Goal: Task Accomplishment & Management: Manage account settings

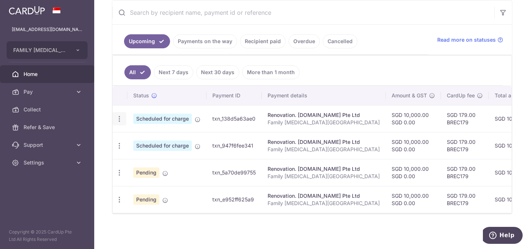
click at [119, 116] on icon "button" at bounding box center [120, 119] width 8 height 8
click at [147, 134] on span "Update payment" at bounding box center [159, 138] width 50 height 9
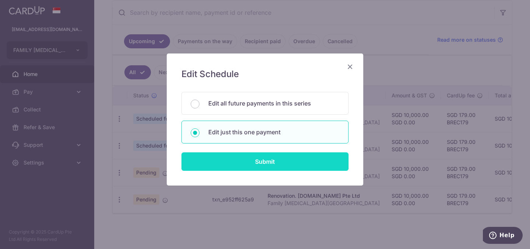
click at [259, 163] on input "Submit" at bounding box center [265, 161] width 167 height 18
radio input "true"
type input "10,000.00"
type input "0.00"
type input "[DATE]"
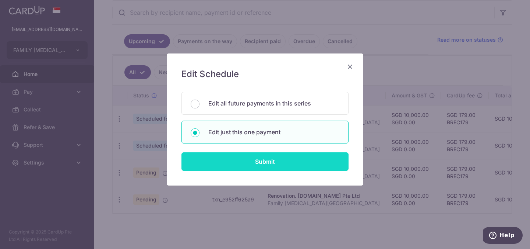
type input "Family [MEDICAL_DATA][GEOGRAPHIC_DATA]"
type input "5"
type input "Carpenters"
type input "BREC179"
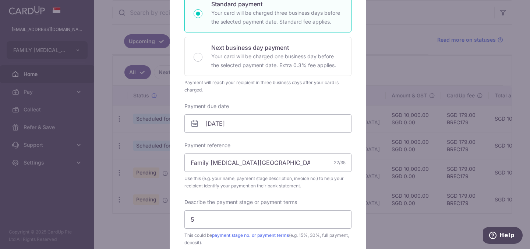
scroll to position [148, 0]
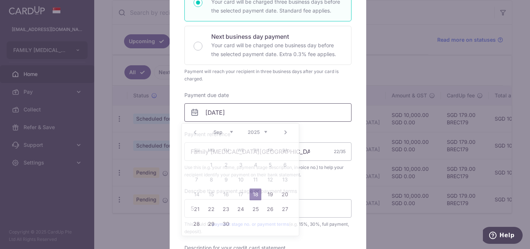
click at [256, 114] on input "[DATE]" at bounding box center [267, 112] width 167 height 18
click at [268, 191] on link "19" at bounding box center [270, 194] width 12 height 12
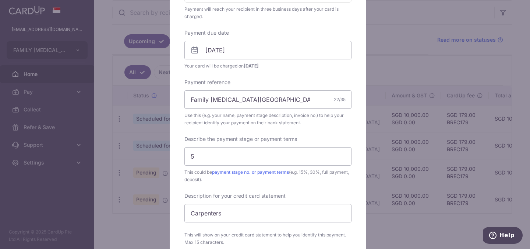
scroll to position [200, 0]
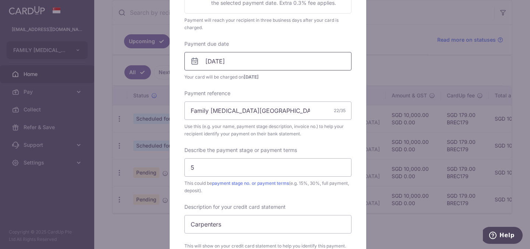
click at [263, 59] on input "[DATE]" at bounding box center [267, 61] width 167 height 18
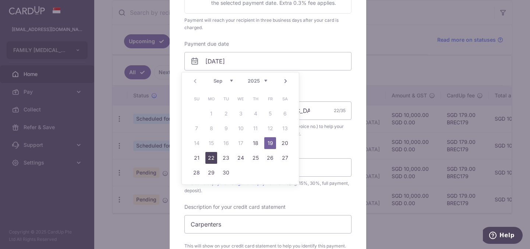
click at [215, 158] on link "22" at bounding box center [211, 158] width 12 height 12
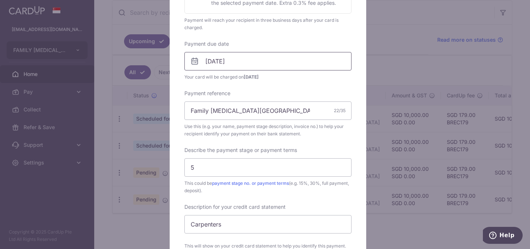
click at [253, 59] on input "[DATE]" at bounding box center [267, 61] width 167 height 18
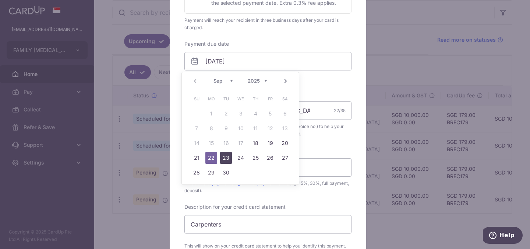
click at [230, 156] on link "23" at bounding box center [226, 158] width 12 height 12
type input "[DATE]"
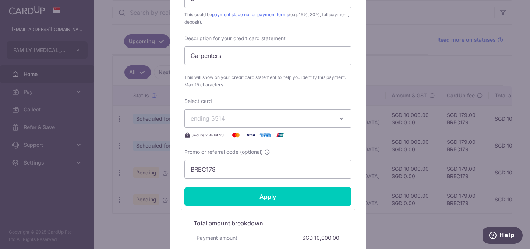
scroll to position [406, 0]
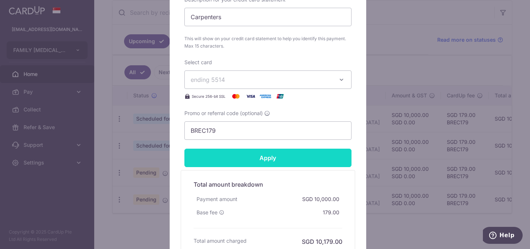
click at [267, 156] on input "Apply" at bounding box center [267, 157] width 167 height 18
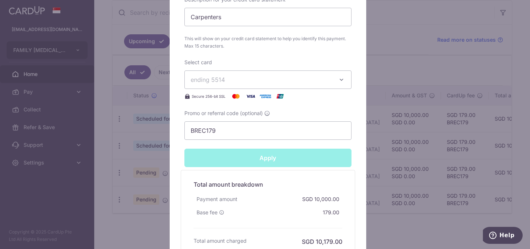
type input "Successfully Applied"
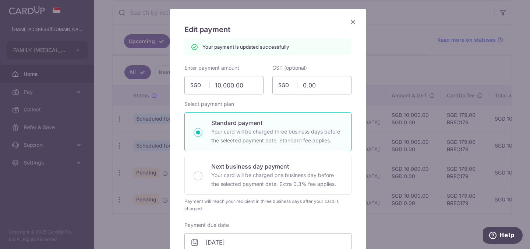
scroll to position [0, 0]
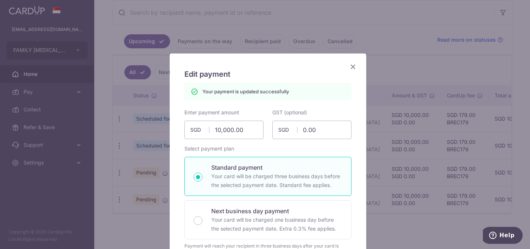
click at [350, 67] on icon "Close" at bounding box center [353, 66] width 9 height 9
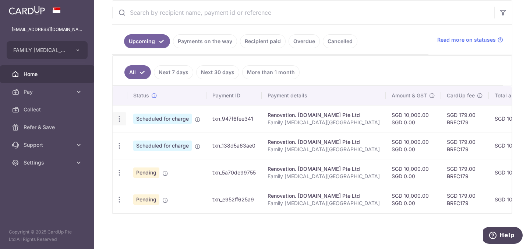
click at [117, 115] on icon "button" at bounding box center [120, 119] width 8 height 8
click at [142, 130] on link "Update payment" at bounding box center [151, 139] width 77 height 18
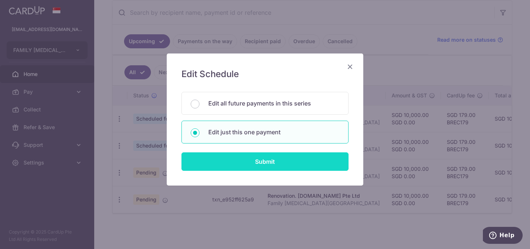
click at [267, 158] on input "Submit" at bounding box center [265, 161] width 167 height 18
radio input "true"
type input "10,000.00"
type input "0.00"
type input "[DATE]"
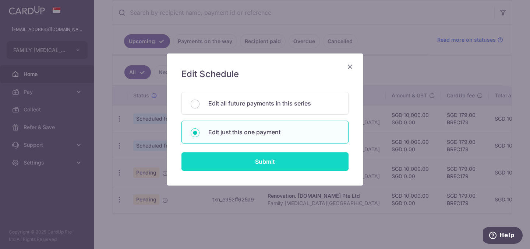
type input "Family [MEDICAL_DATA][GEOGRAPHIC_DATA]"
type input "6"
type input "Carpenters"
type input "BREC179"
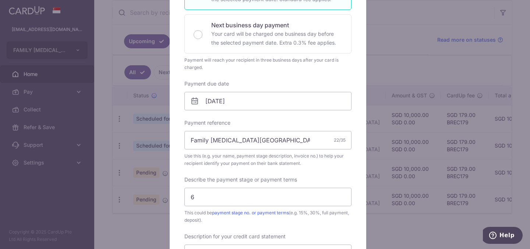
scroll to position [207, 0]
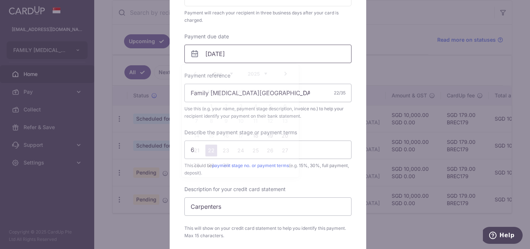
click at [260, 51] on input "[DATE]" at bounding box center [267, 54] width 167 height 18
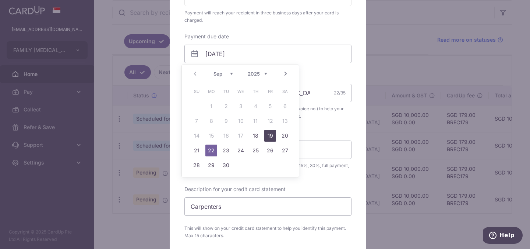
click at [267, 133] on link "19" at bounding box center [270, 136] width 12 height 12
type input "[DATE]"
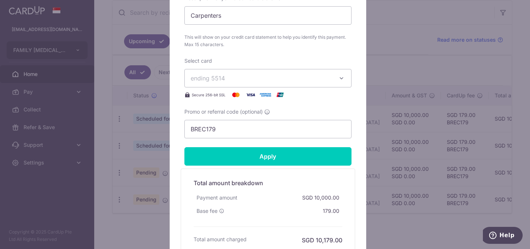
scroll to position [444, 0]
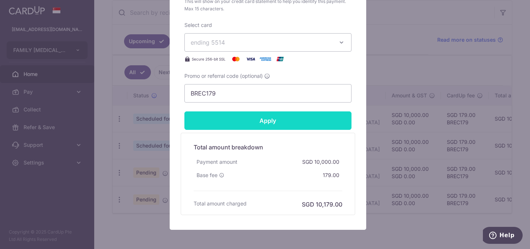
click at [248, 117] on input "Apply" at bounding box center [267, 120] width 167 height 18
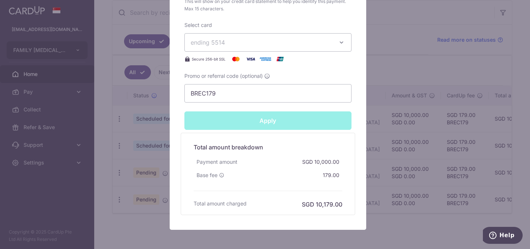
type input "Successfully Applied"
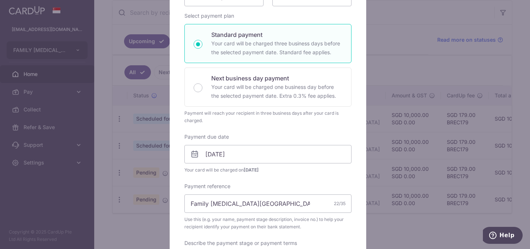
scroll to position [0, 0]
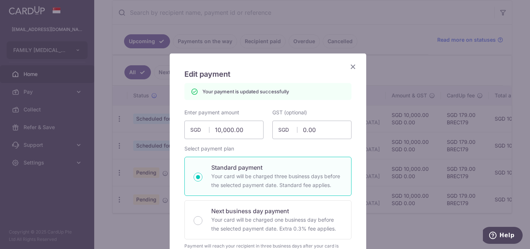
click at [350, 64] on icon "Close" at bounding box center [353, 66] width 9 height 9
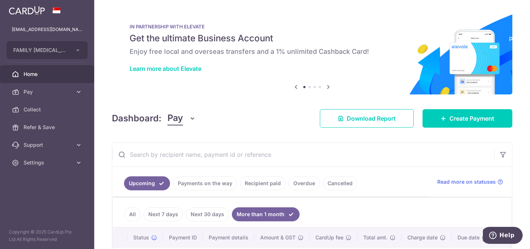
drag, startPoint x: 200, startPoint y: 184, endPoint x: 264, endPoint y: 171, distance: 64.6
click at [200, 184] on link "Payments on the way" at bounding box center [205, 183] width 64 height 14
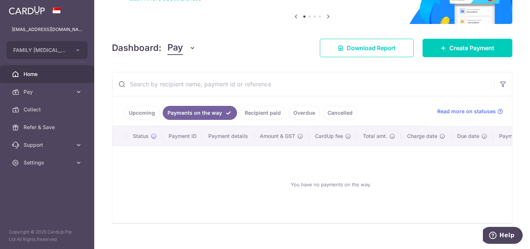
scroll to position [84, 0]
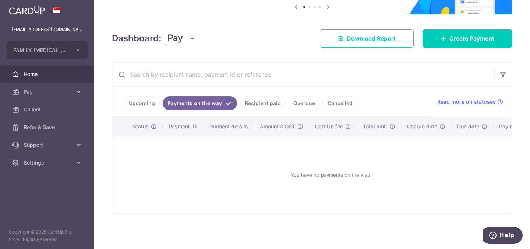
click at [140, 98] on link "Upcoming" at bounding box center [142, 103] width 36 height 14
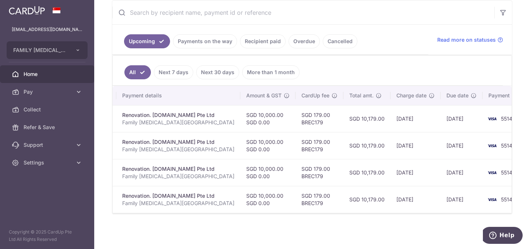
scroll to position [0, 144]
